Goal: Transaction & Acquisition: Purchase product/service

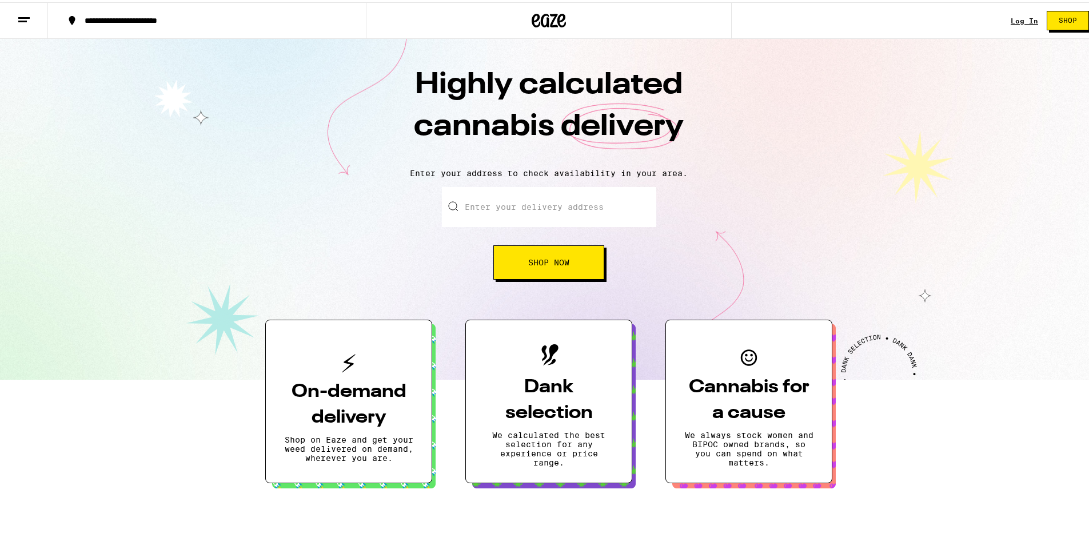
type input "[STREET_ADDRESS][PERSON_NAME]"
type input "Apt 12"
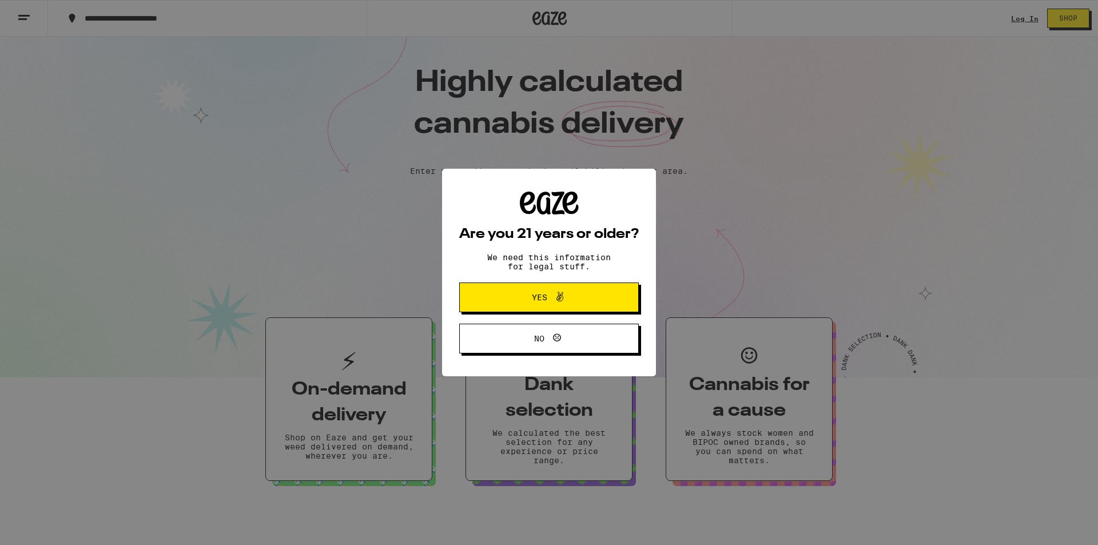
click at [546, 305] on span "Yes" at bounding box center [548, 297] width 87 height 15
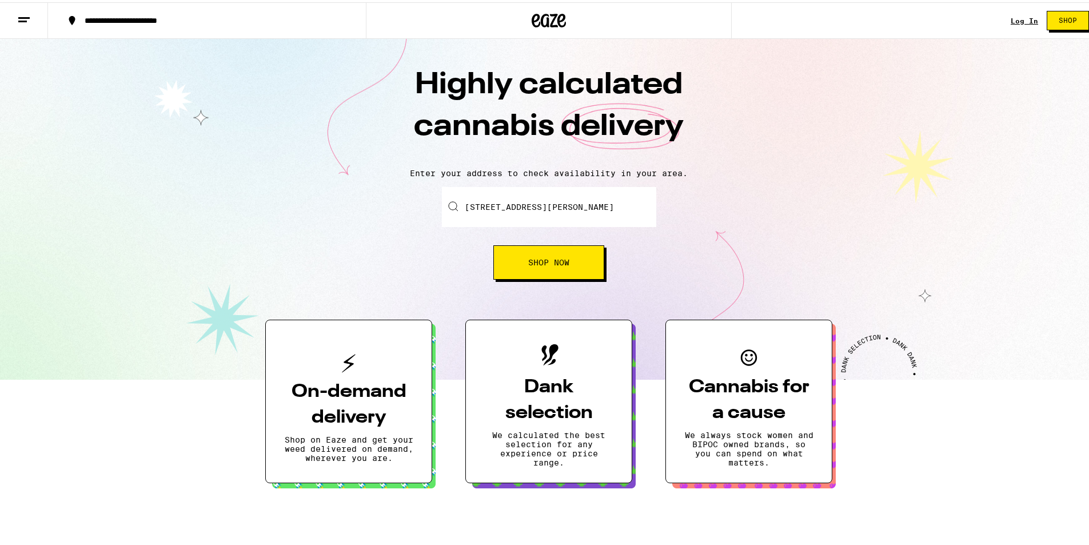
click at [545, 253] on button "Shop Now" at bounding box center [548, 260] width 111 height 34
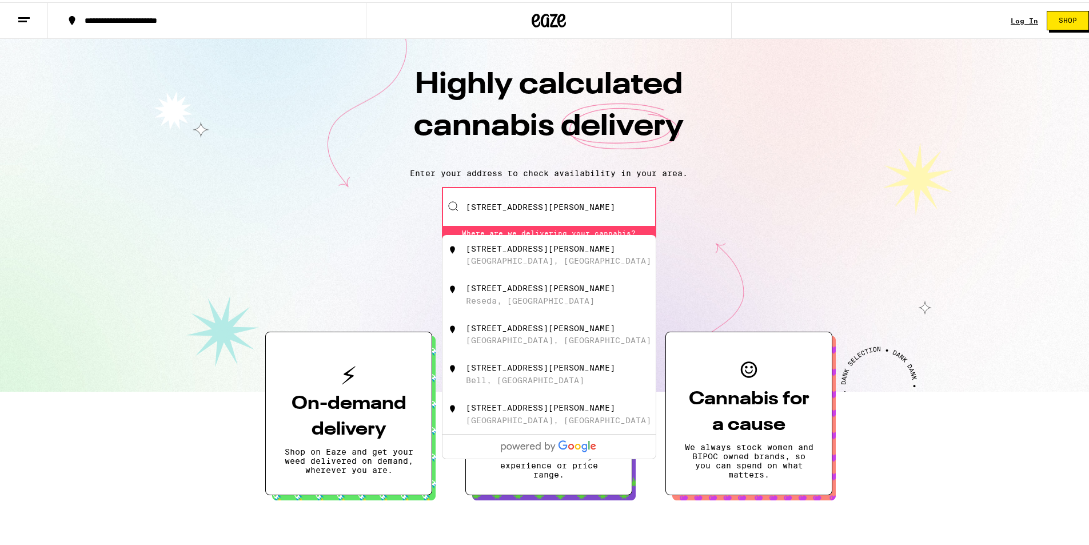
click at [579, 250] on div "[STREET_ADDRESS][PERSON_NAME]" at bounding box center [568, 253] width 204 height 22
type input "[STREET_ADDRESS][PERSON_NAME]"
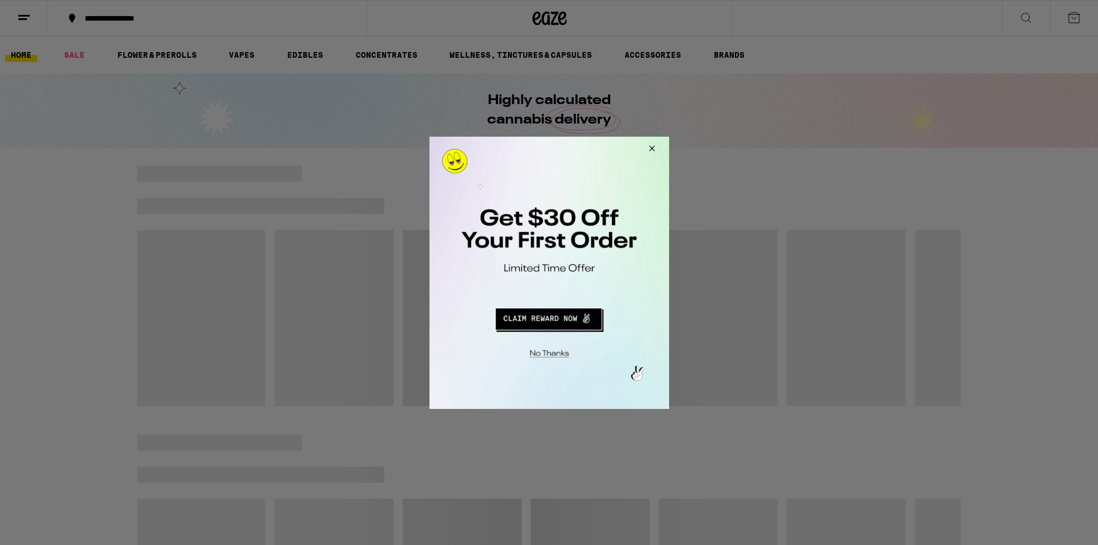
click at [655, 153] on button "Close Modal" at bounding box center [649, 149] width 31 height 27
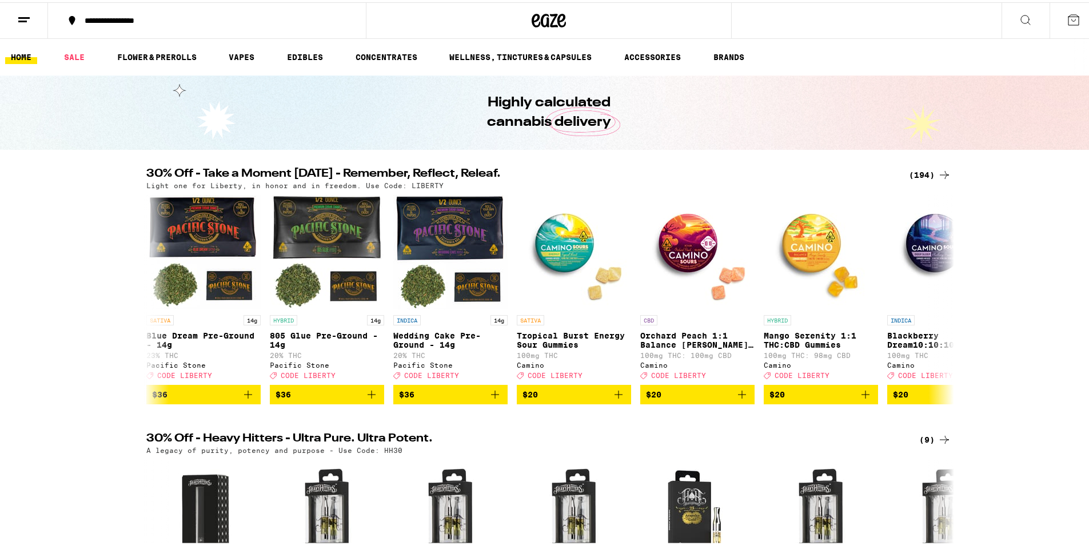
click at [1020, 336] on div "30% Off - Take a Moment [DATE] - Remember, Reflect, Releaf. (194) Light one for…" at bounding box center [549, 284] width 1098 height 236
click at [242, 54] on link "VAPES" at bounding box center [241, 55] width 37 height 14
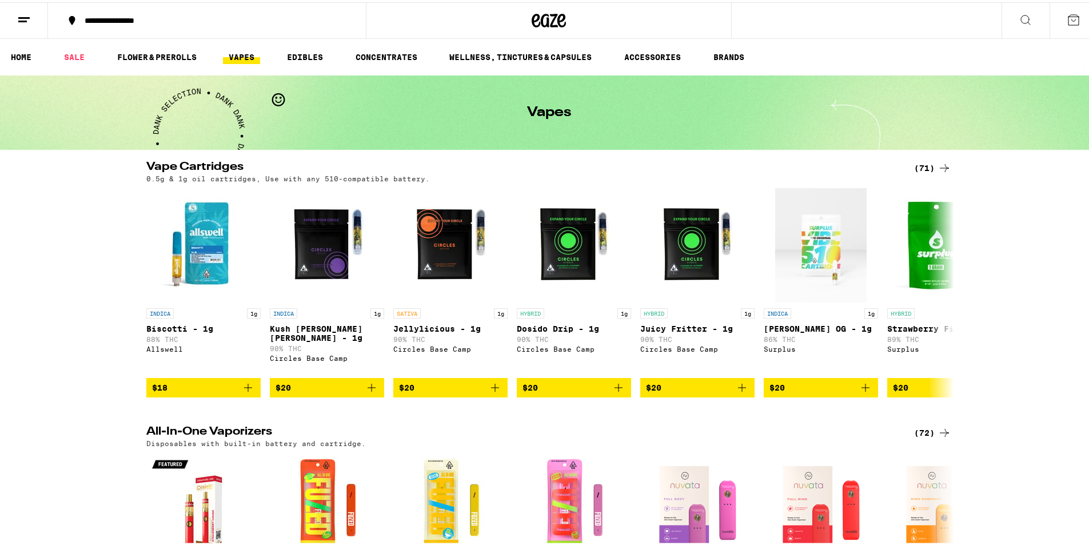
click at [122, 329] on div "Vape Cartridges (71) 0.5g & 1g oil cartridges, Use with any 510-compatible batt…" at bounding box center [549, 277] width 1098 height 236
click at [938, 166] on icon at bounding box center [945, 166] width 14 height 14
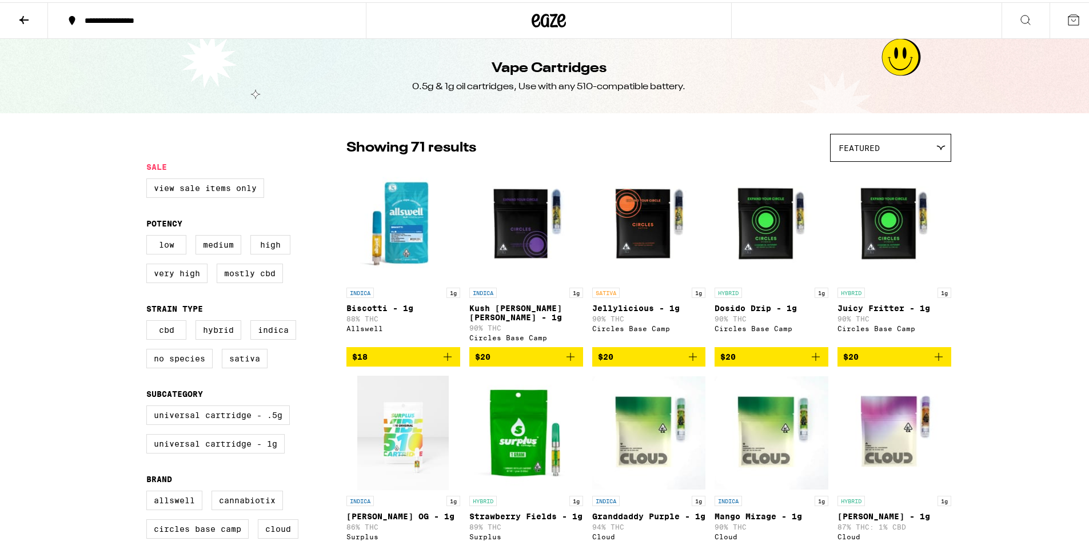
click at [905, 140] on div "Featured" at bounding box center [891, 145] width 120 height 27
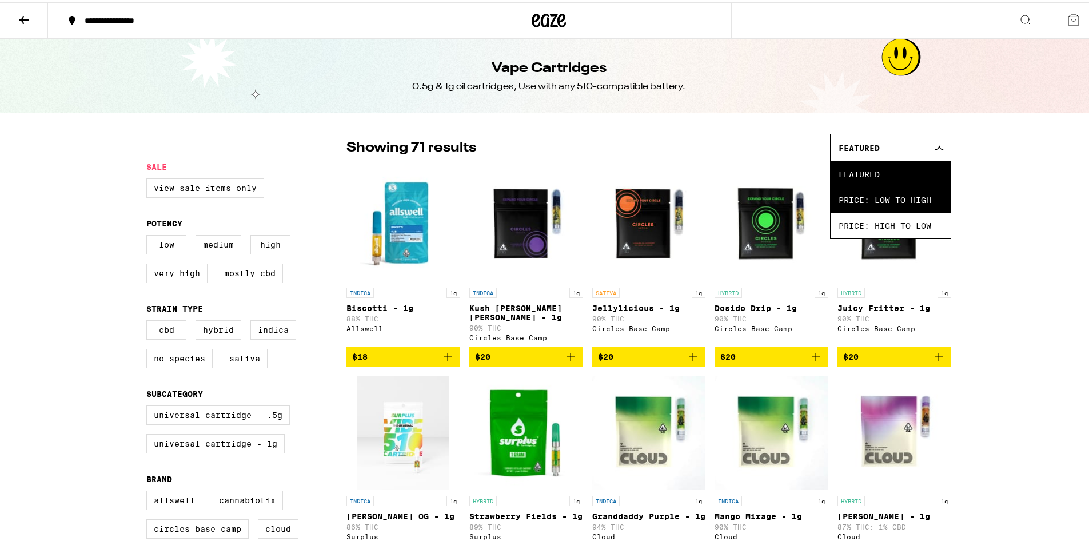
click at [879, 196] on span "Price: Low to High" at bounding box center [891, 198] width 104 height 26
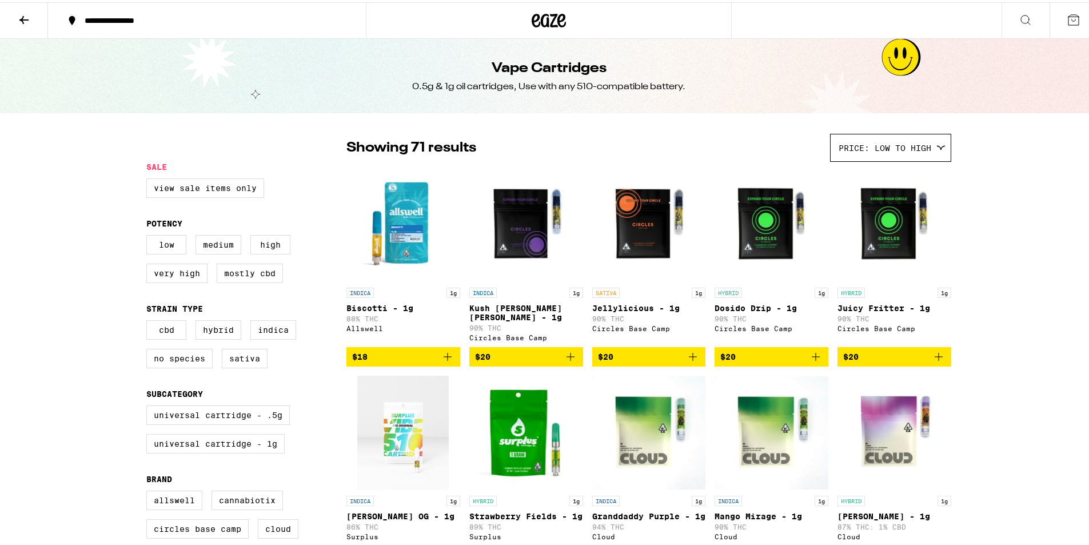
click at [943, 146] on div "Price: Low to High" at bounding box center [891, 145] width 120 height 27
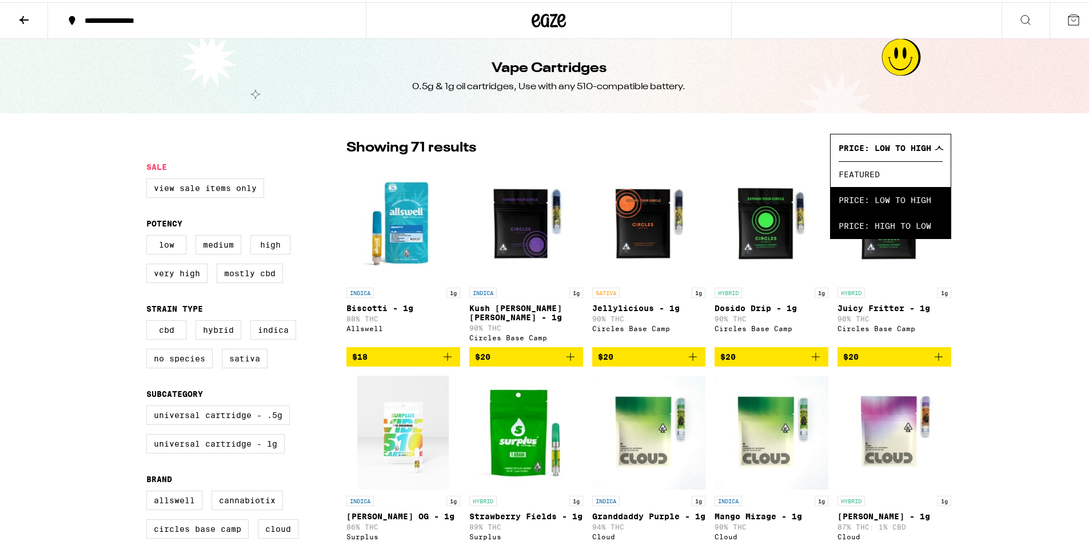
click at [875, 232] on span "Price: High to Low" at bounding box center [891, 223] width 104 height 26
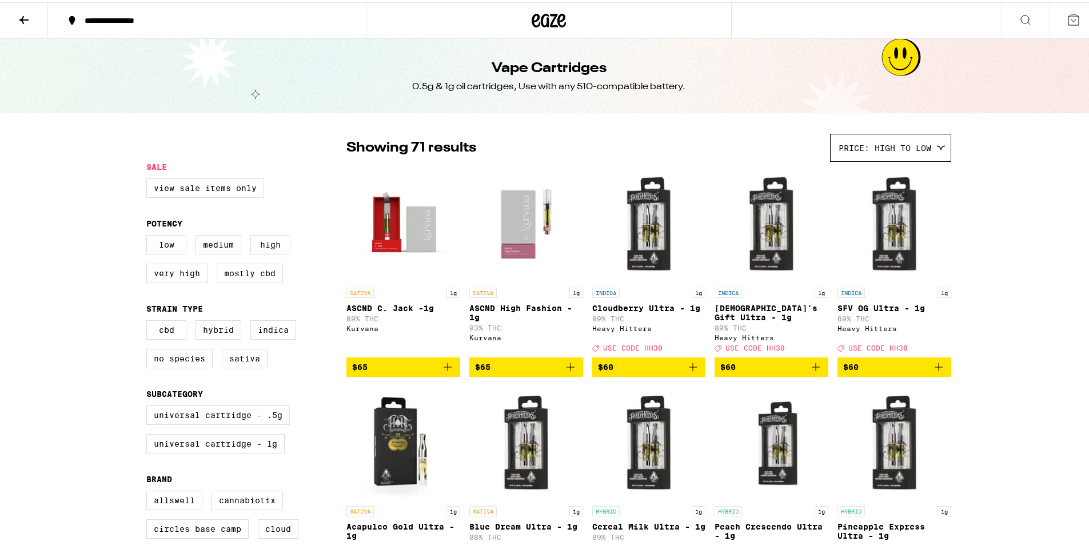
click at [923, 139] on div "Price: High to Low" at bounding box center [891, 145] width 120 height 27
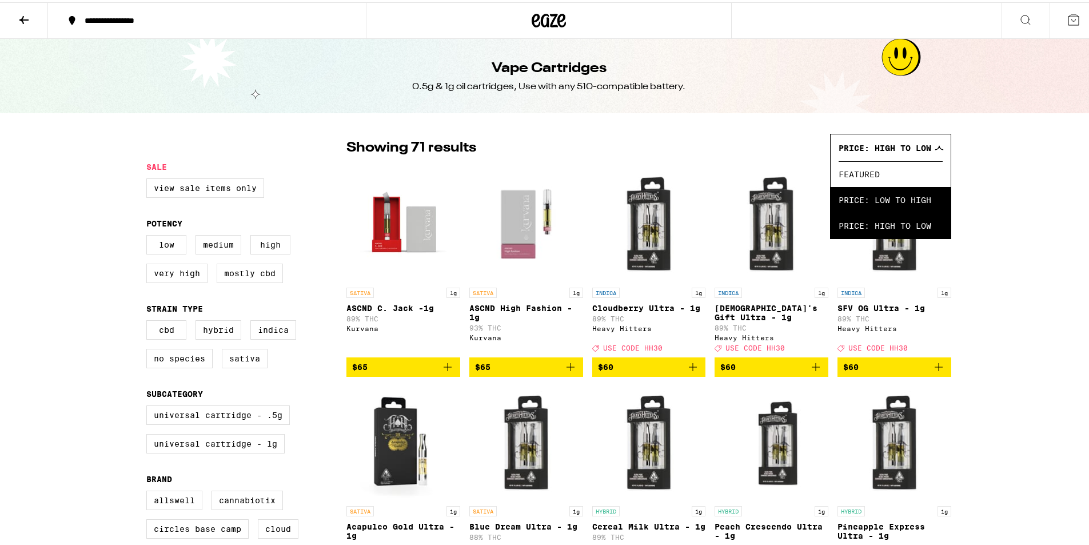
click at [903, 200] on span "Price: Low to High" at bounding box center [891, 198] width 104 height 26
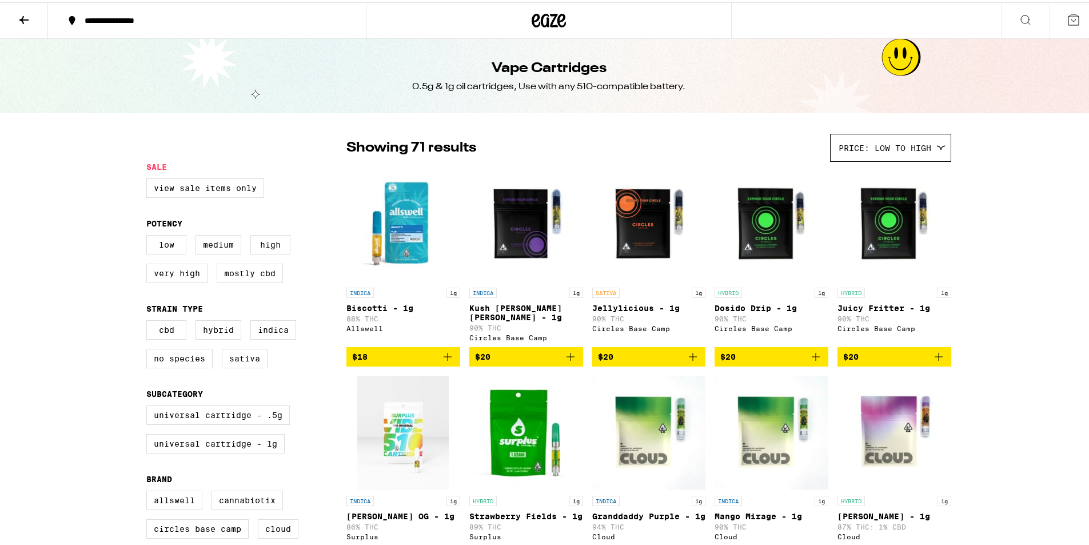
drag, startPoint x: 1021, startPoint y: 191, endPoint x: 1026, endPoint y: 208, distance: 17.8
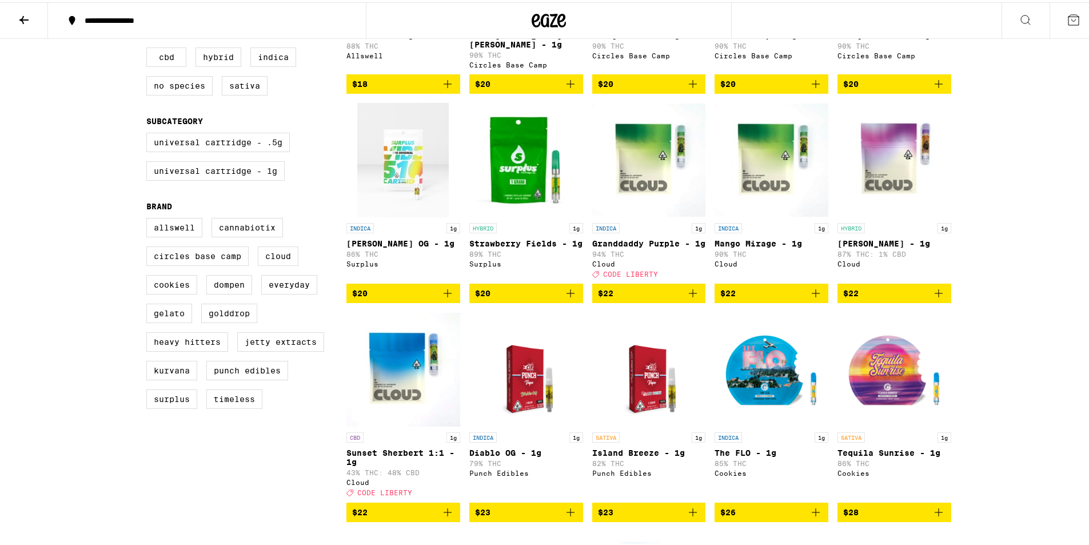
scroll to position [229, 0]
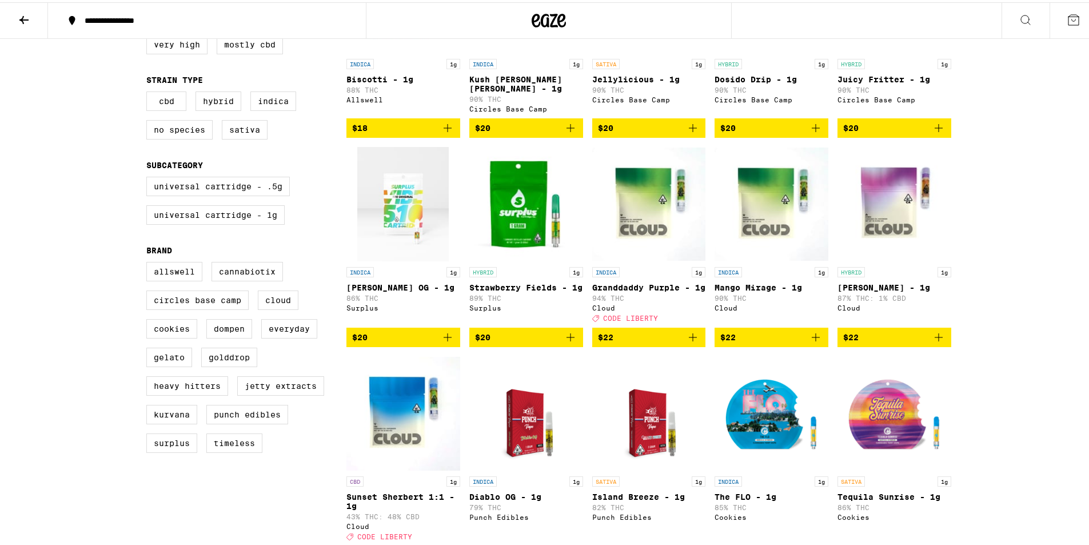
click at [405, 222] on img "Open page for King Louie OG - 1g from Surplus" at bounding box center [402, 202] width 91 height 114
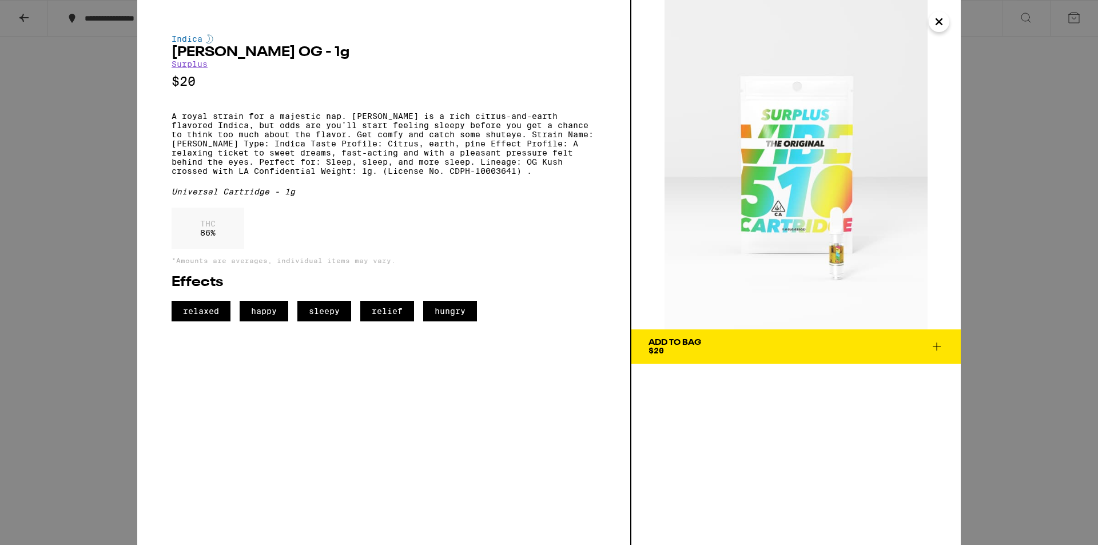
click at [1032, 241] on div "Indica [PERSON_NAME] OG - 1g Surplus $20 A royal strain for a majestic nap. [PE…" at bounding box center [549, 272] width 1098 height 545
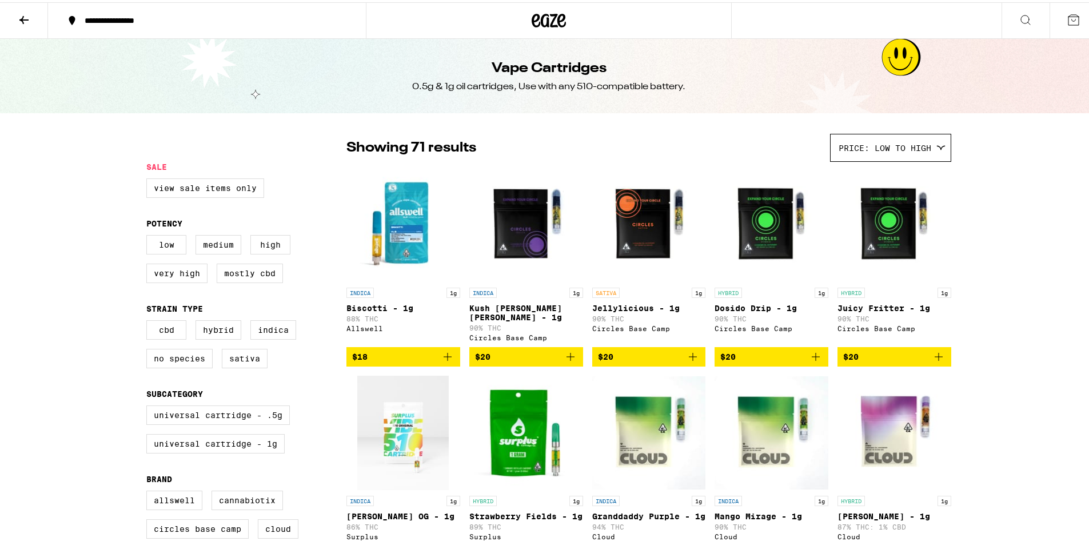
click at [415, 246] on img "Open page for Biscotti - 1g from Allswell" at bounding box center [403, 222] width 114 height 114
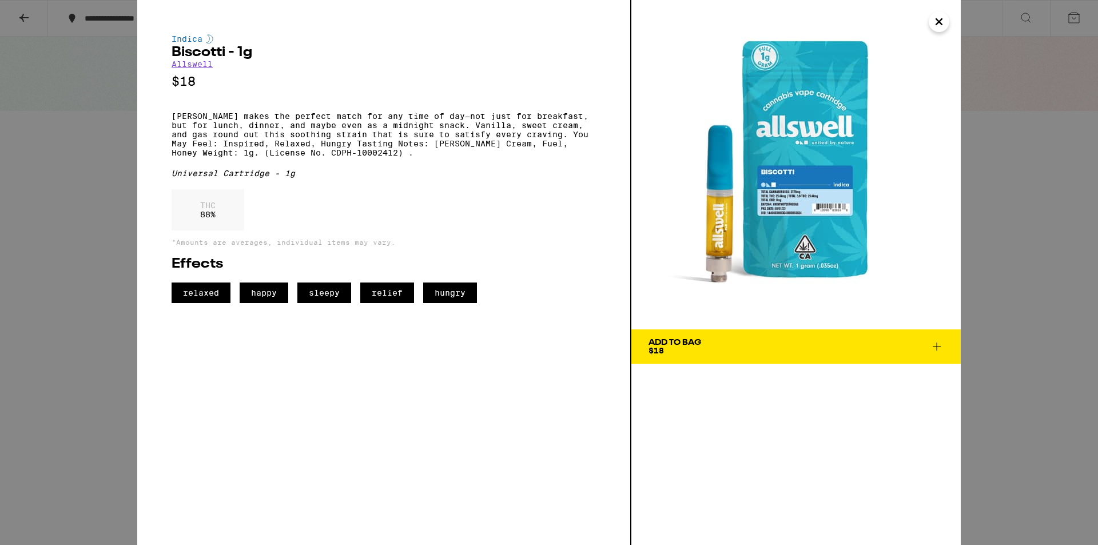
click at [1004, 288] on div "Indica Biscotti - 1g Allswell $18 Biscotti makes the perfect match for any time…" at bounding box center [549, 272] width 1098 height 545
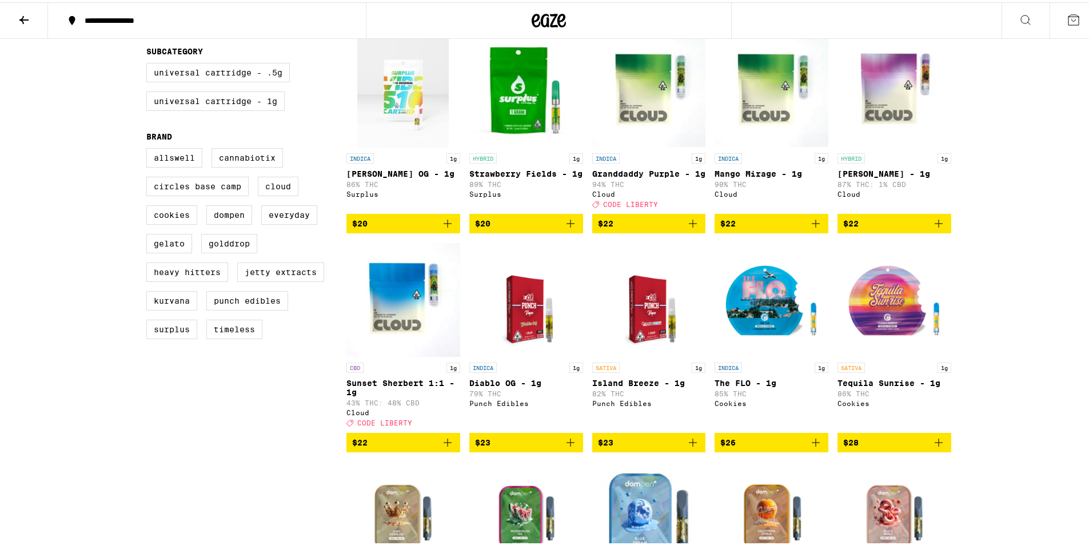
scroll to position [343, 0]
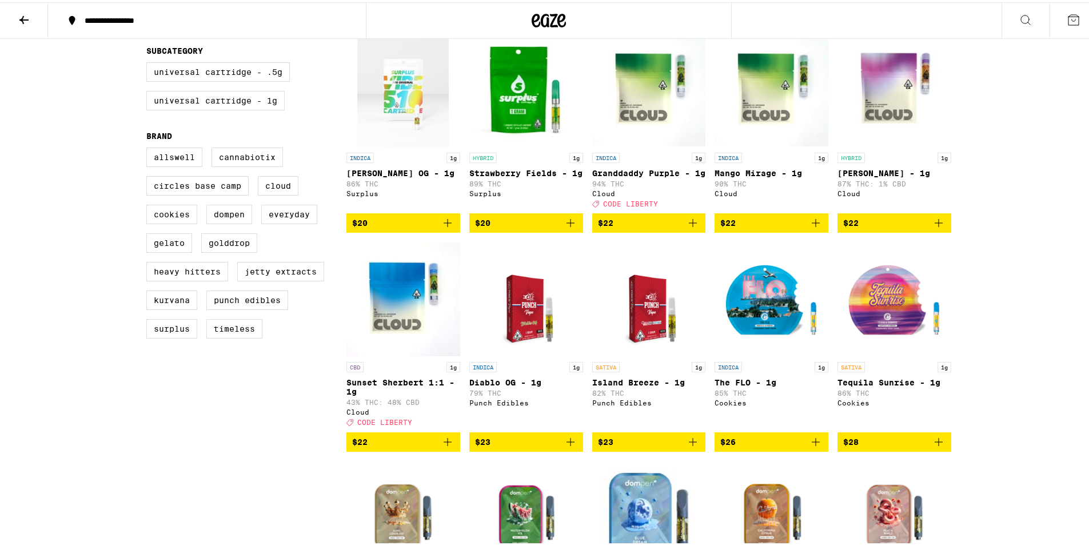
click at [791, 334] on img "Open page for The FLO - 1g from Cookies" at bounding box center [772, 297] width 114 height 114
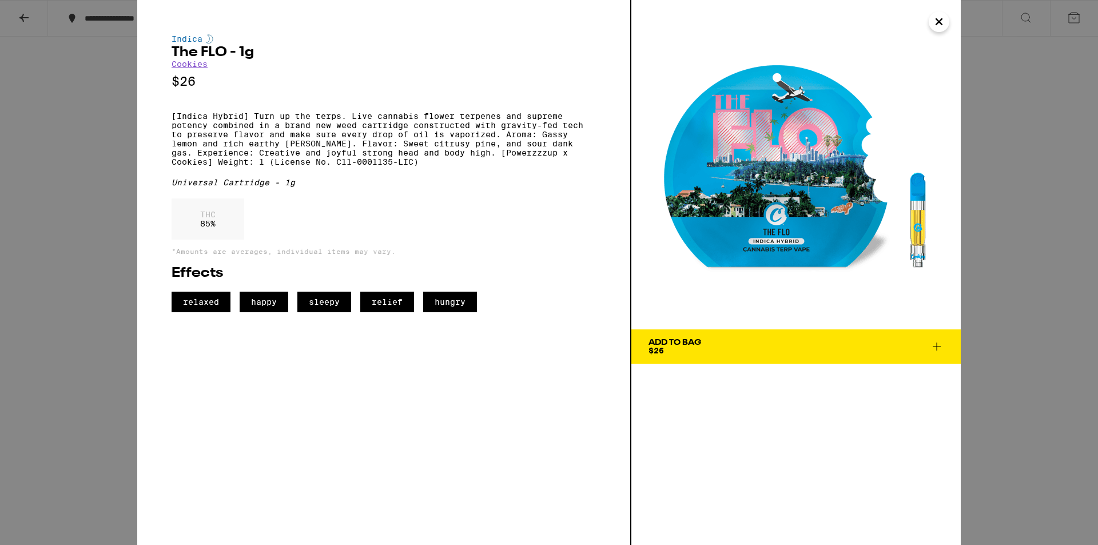
click at [1004, 277] on div "Indica The FLO - 1g Cookies $26 [Indica Hybrid] Turn up the terps. Live cannabi…" at bounding box center [549, 272] width 1098 height 545
